Goal: Navigation & Orientation: Go to known website

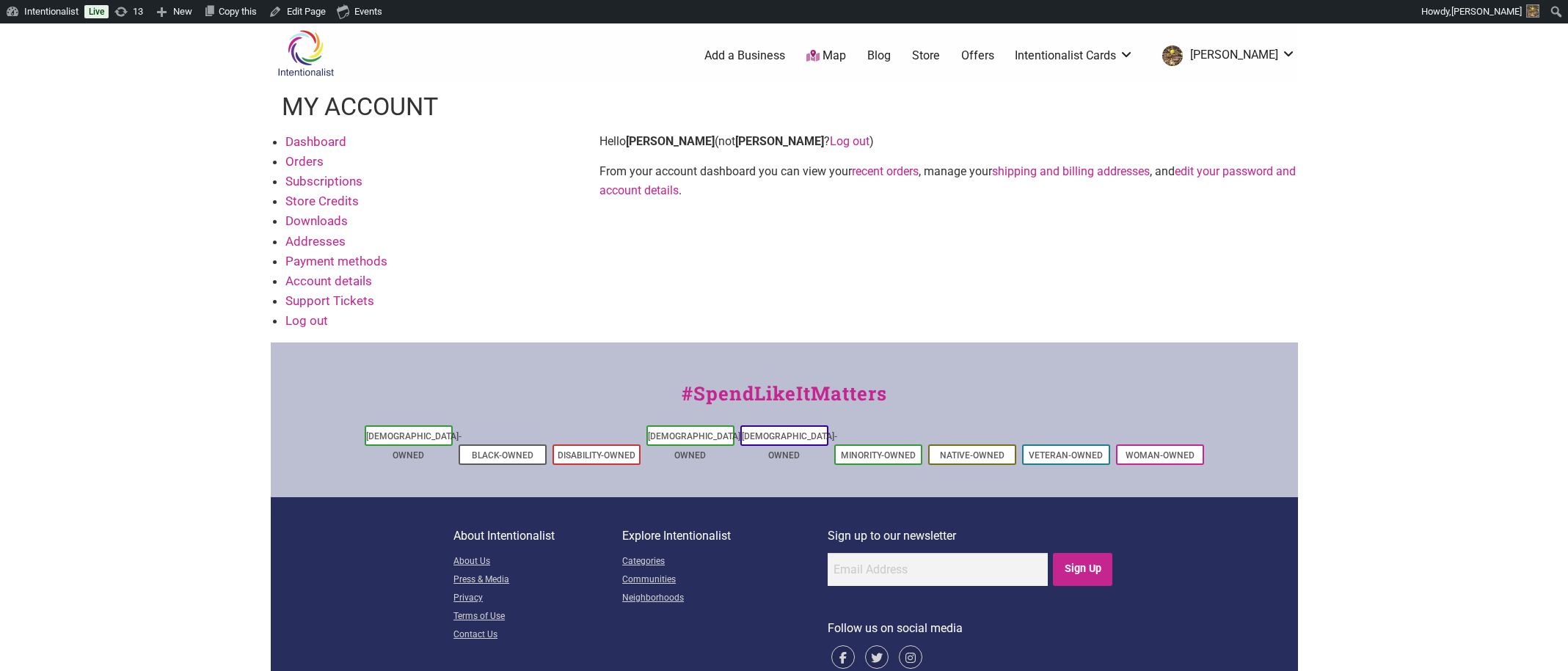
scroll to position [24, 0]
